Goal: Communication & Community: Answer question/provide support

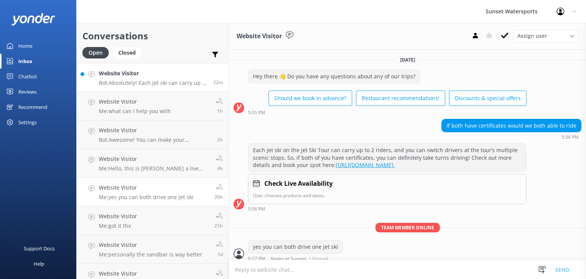
scroll to position [11, 0]
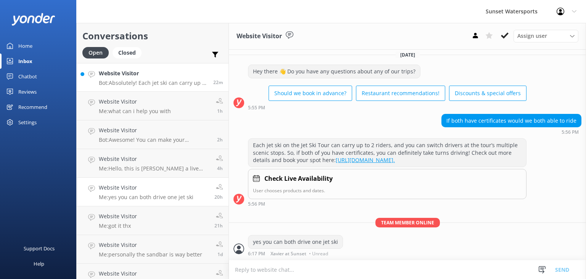
click at [158, 82] on p "Bot: Absolutely! Each jet ski can carry up to 2 riders, and there's no extra ch…" at bounding box center [153, 82] width 109 height 7
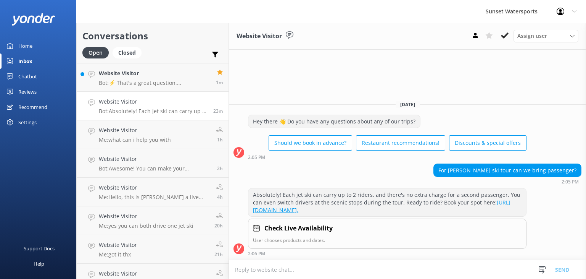
click at [279, 275] on textarea at bounding box center [407, 269] width 357 height 19
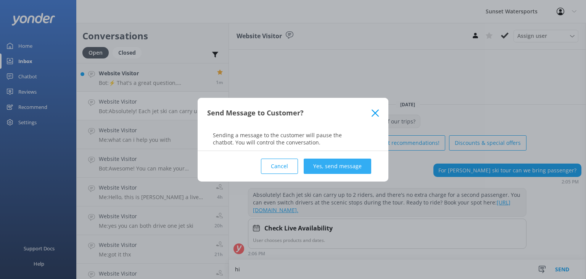
type textarea "hi"
click at [336, 163] on button "Yes, send message" at bounding box center [338, 165] width 68 height 15
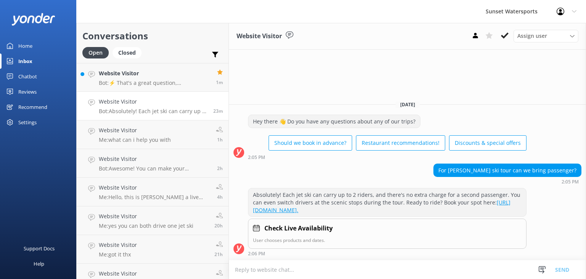
scroll to position [4, 0]
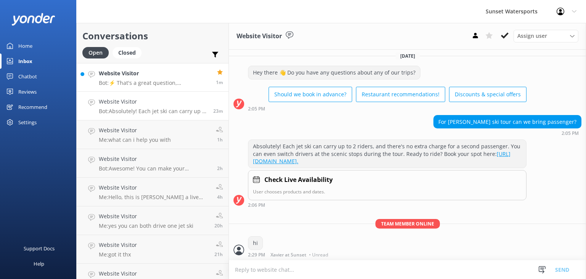
click at [169, 82] on p "Bot: ⚡ That's a great question, unfortunately I do not know the answer. I'm goi…" at bounding box center [154, 82] width 111 height 7
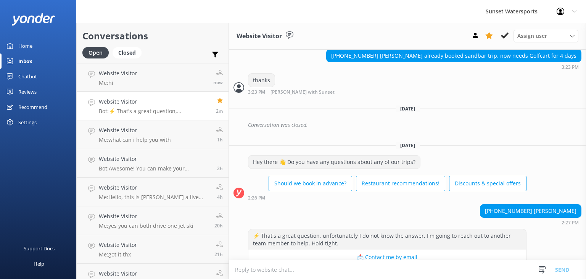
scroll to position [3318, 0]
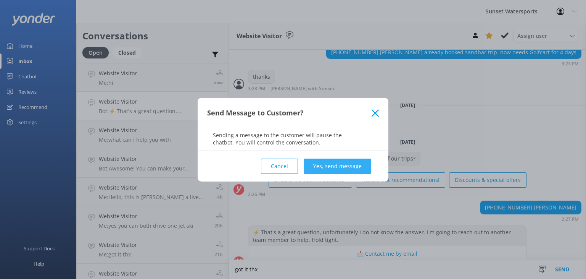
type textarea "got it thx"
click at [338, 161] on button "Yes, send message" at bounding box center [338, 165] width 68 height 15
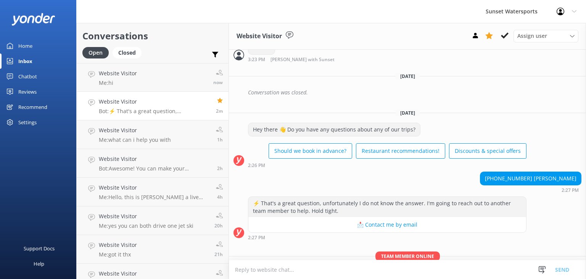
scroll to position [3368, 0]
